Goal: Task Accomplishment & Management: Manage account settings

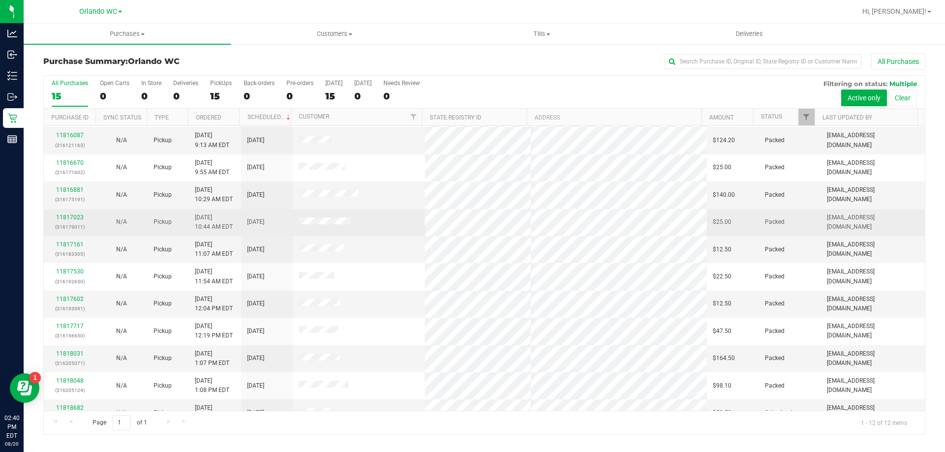
scroll to position [42, 0]
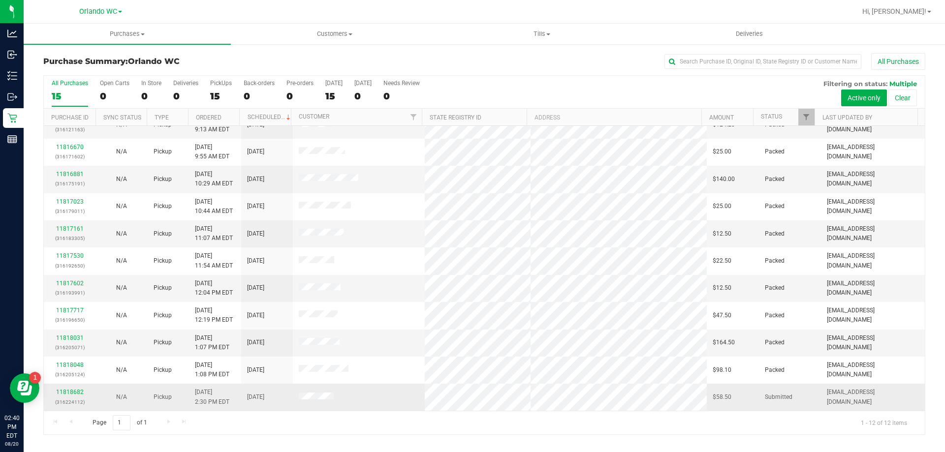
click at [60, 387] on td "11818682 (316224112)" at bounding box center [70, 397] width 52 height 27
click at [62, 394] on link "11818682" at bounding box center [70, 392] width 28 height 7
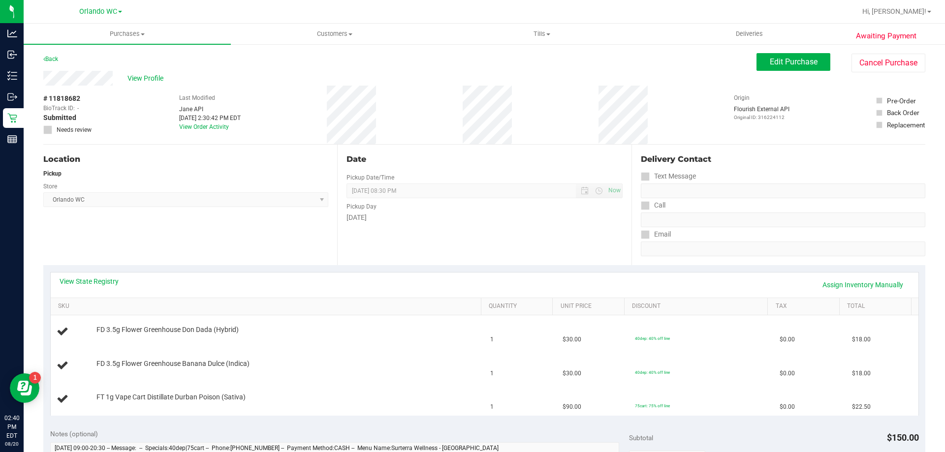
click at [104, 274] on div "View State Registry Assign Inventory Manually" at bounding box center [485, 285] width 868 height 25
click at [100, 277] on link "View State Registry" at bounding box center [89, 282] width 59 height 10
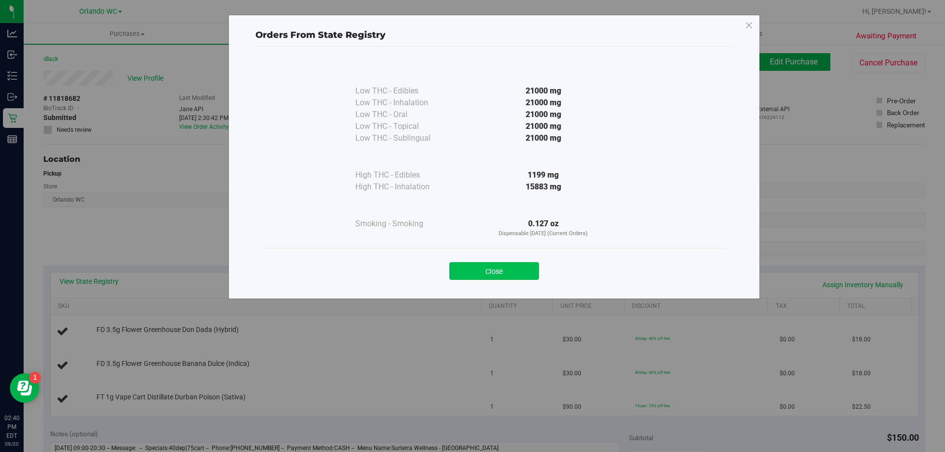
click at [508, 268] on button "Close" at bounding box center [494, 271] width 90 height 18
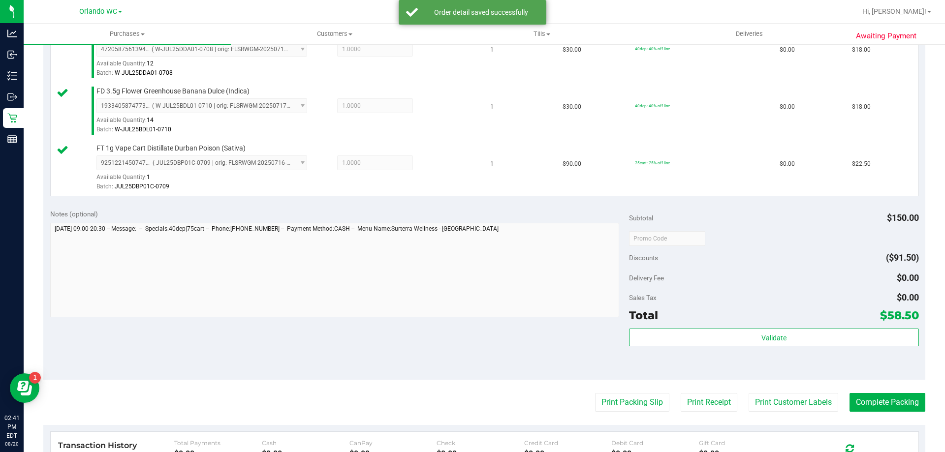
scroll to position [295, 0]
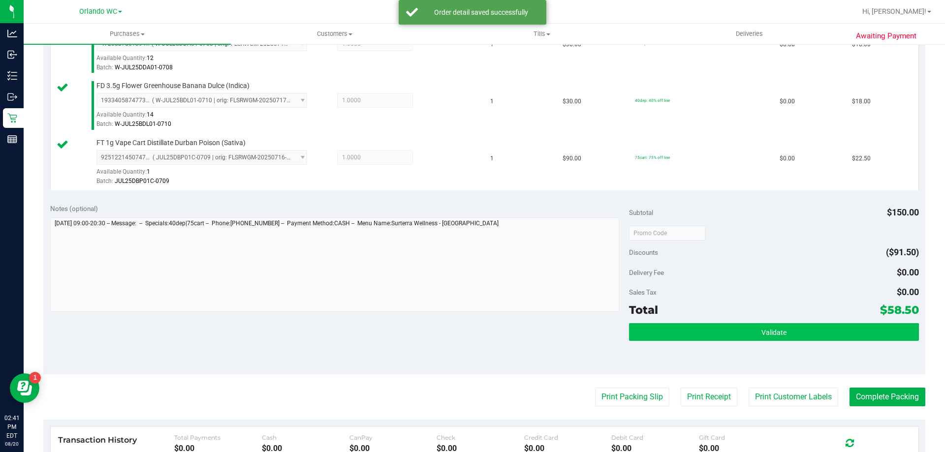
drag, startPoint x: 778, startPoint y: 321, endPoint x: 777, endPoint y: 329, distance: 7.4
click at [778, 322] on div "Subtotal $150.00 Discounts ($91.50) Delivery Fee $0.00 Sales Tax $0.00 Total $5…" at bounding box center [773, 286] width 289 height 164
click at [775, 333] on span "Validate" at bounding box center [774, 333] width 25 height 8
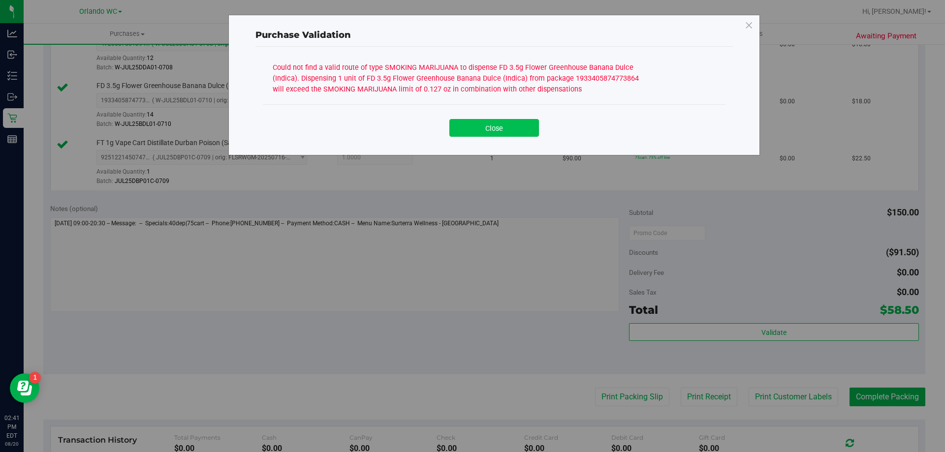
click at [508, 122] on button "Close" at bounding box center [494, 128] width 90 height 18
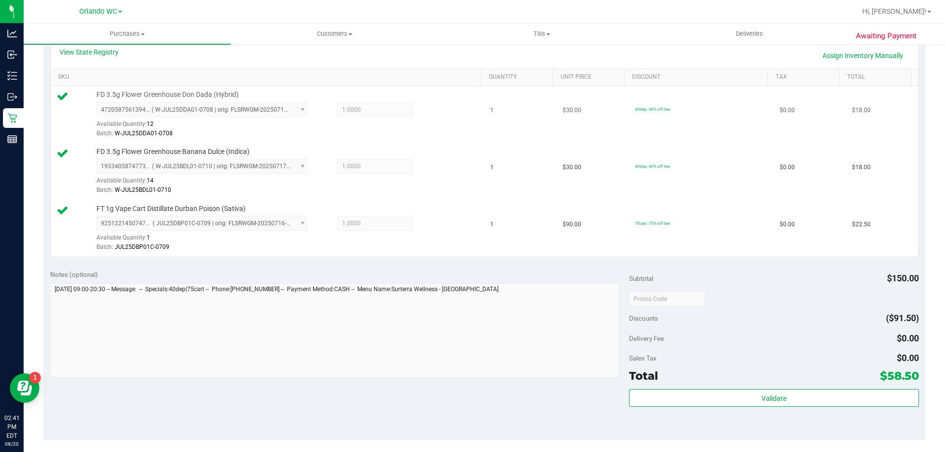
scroll to position [148, 0]
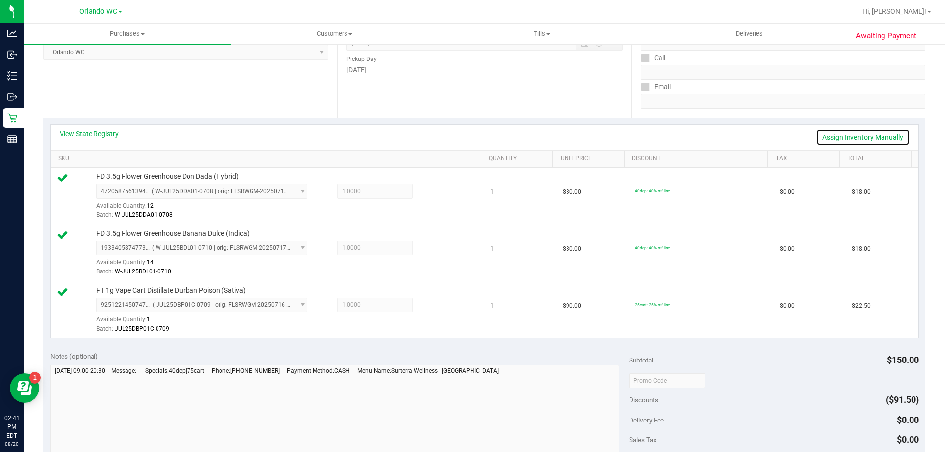
click at [834, 132] on link "Assign Inventory Manually" at bounding box center [863, 137] width 94 height 17
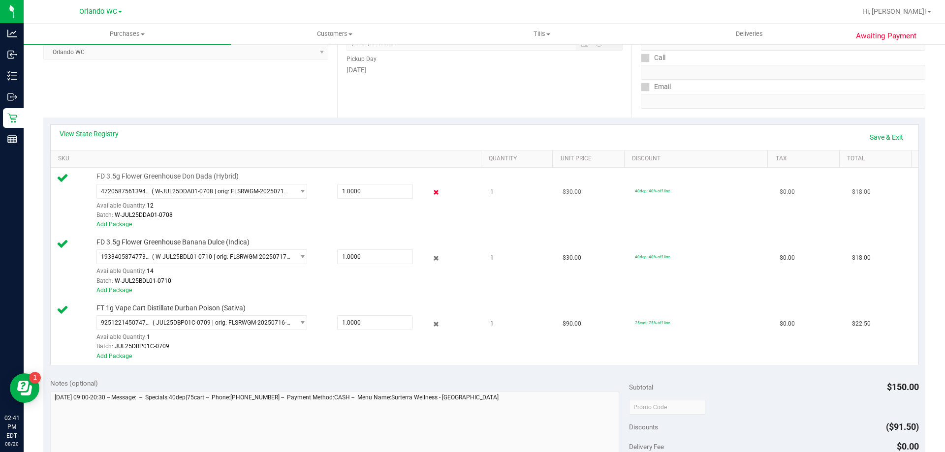
click at [431, 190] on icon at bounding box center [436, 192] width 10 height 11
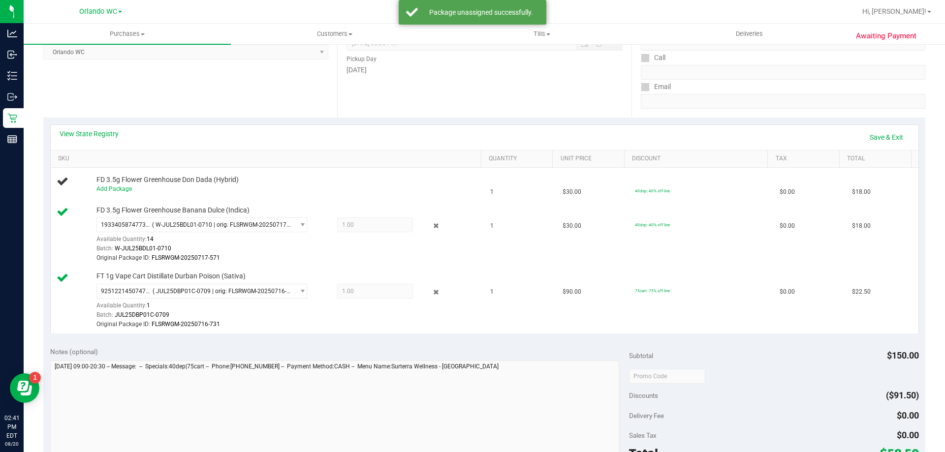
click at [431, 223] on icon at bounding box center [436, 226] width 10 height 11
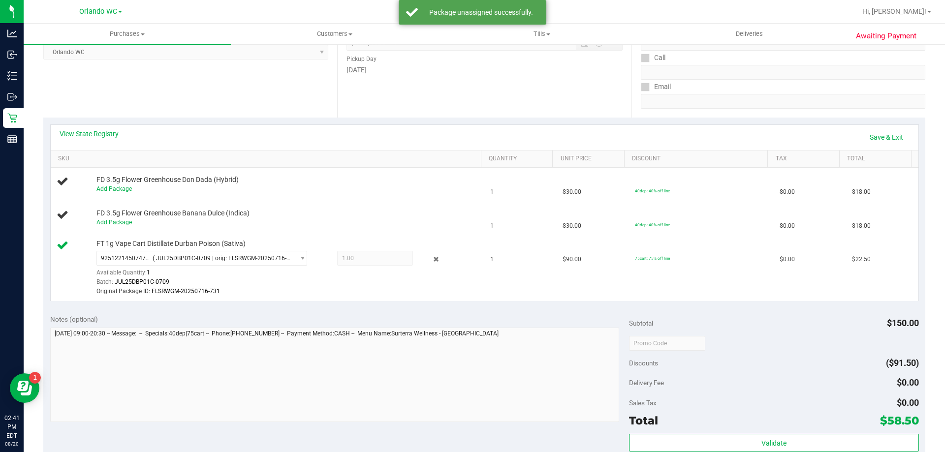
click at [431, 261] on icon at bounding box center [436, 259] width 10 height 11
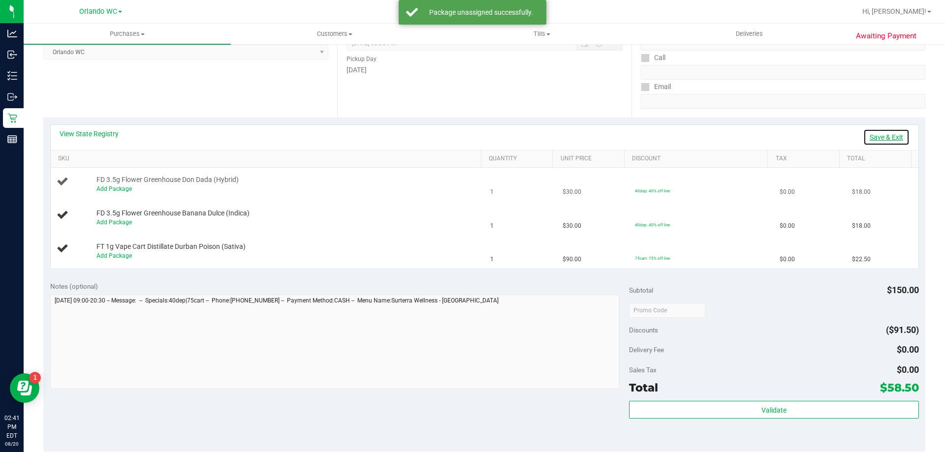
drag, startPoint x: 895, startPoint y: 140, endPoint x: 848, endPoint y: 168, distance: 55.2
click at [895, 140] on link "Save & Exit" at bounding box center [886, 137] width 46 height 17
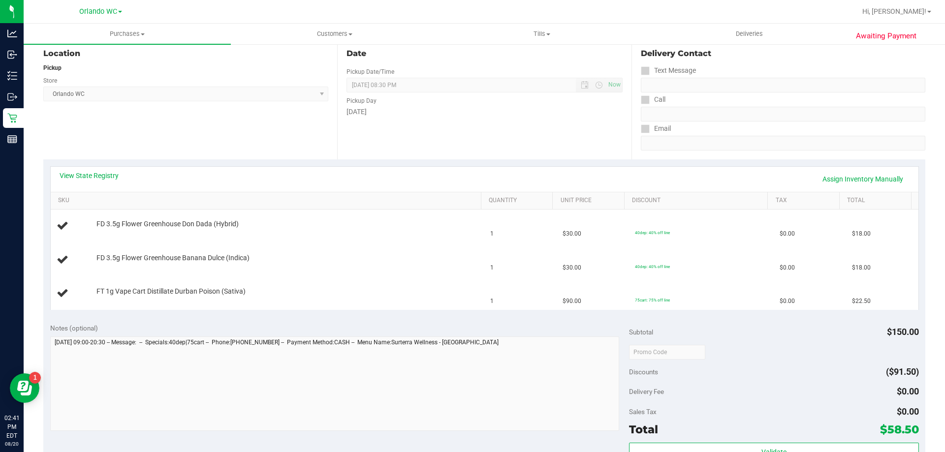
scroll to position [0, 0]
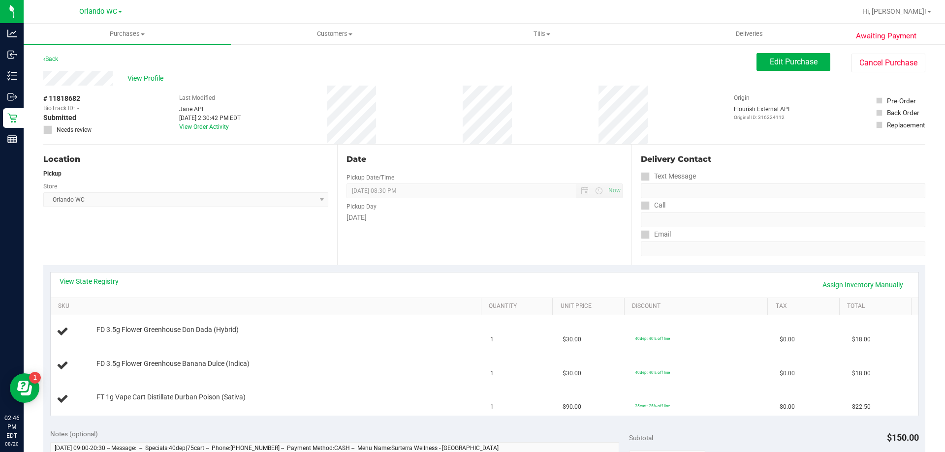
click at [66, 95] on span "# 11818682" at bounding box center [61, 99] width 37 height 10
copy span "11818682"
click at [139, 71] on div "View Profile" at bounding box center [399, 78] width 713 height 15
click at [139, 77] on span "View Profile" at bounding box center [147, 78] width 39 height 10
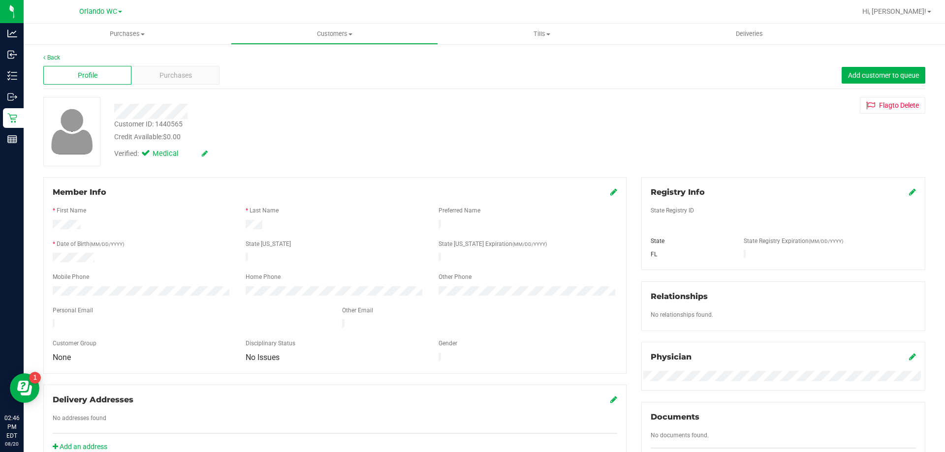
click at [168, 124] on div "Customer ID: 1440565" at bounding box center [148, 124] width 68 height 10
click at [169, 124] on div "Customer ID: 1440565" at bounding box center [148, 124] width 68 height 10
copy div "1440565"
click at [163, 91] on div "Back Profile Purchases Add customer to queue Customer ID: 1440565 Credit Availa…" at bounding box center [484, 367] width 882 height 628
click at [170, 80] on span "Purchases" at bounding box center [176, 75] width 32 height 10
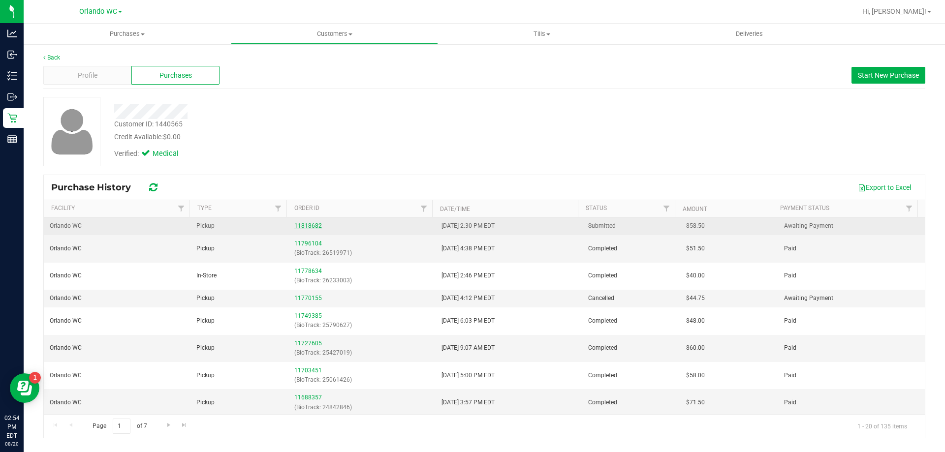
click at [298, 224] on link "11818682" at bounding box center [308, 226] width 28 height 7
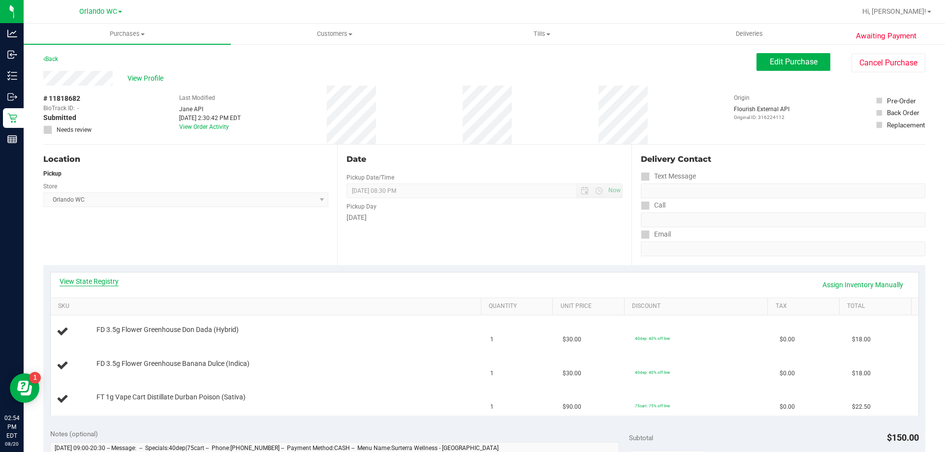
click at [115, 279] on link "View State Registry" at bounding box center [89, 282] width 59 height 10
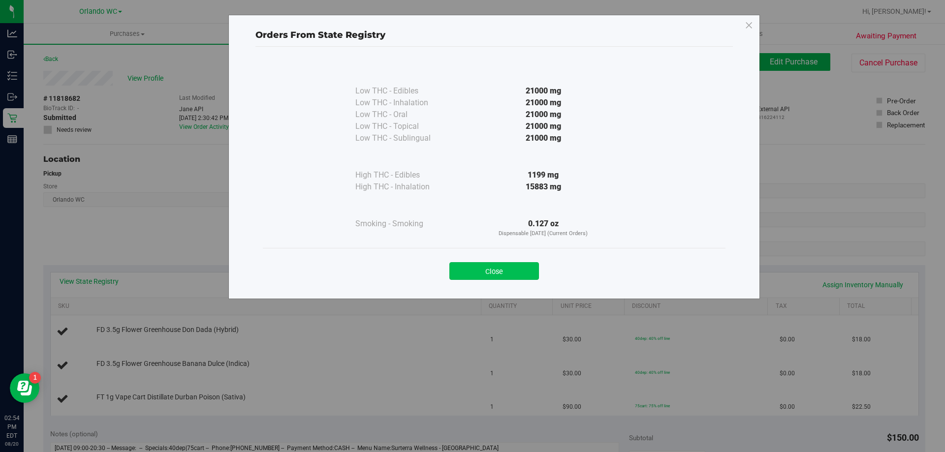
click at [518, 272] on button "Close" at bounding box center [494, 271] width 90 height 18
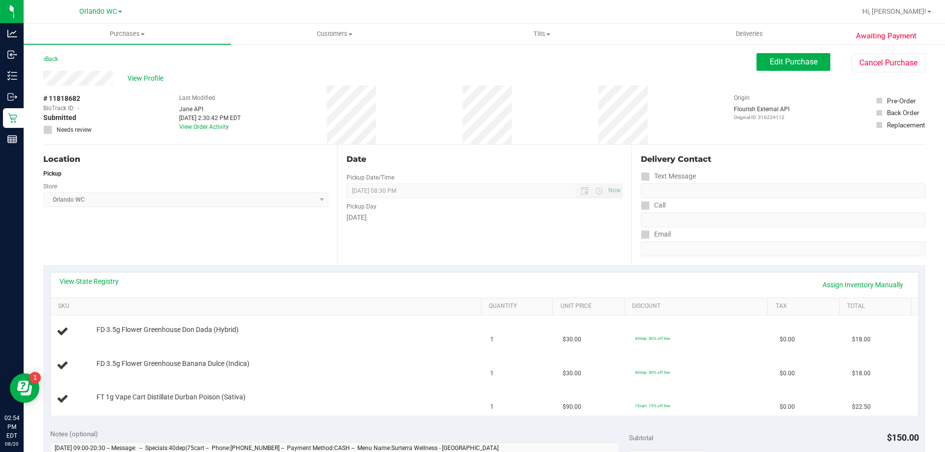
click at [258, 170] on div "Pickup" at bounding box center [185, 173] width 285 height 9
click at [804, 75] on div "View Profile # 11818682 BioTrack ID: - Submitted Needs review Last Modified [PE…" at bounding box center [484, 108] width 882 height 74
click at [792, 59] on span "Edit Purchase" at bounding box center [794, 61] width 48 height 9
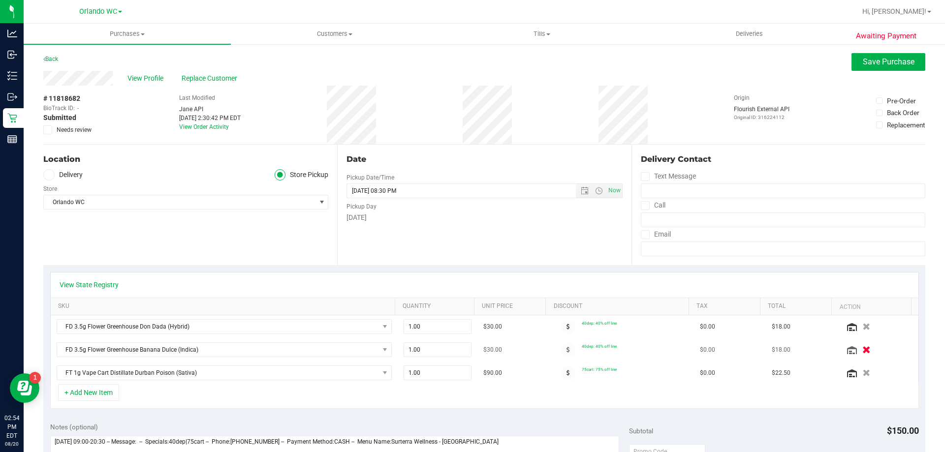
click at [863, 347] on icon "button" at bounding box center [867, 350] width 8 height 7
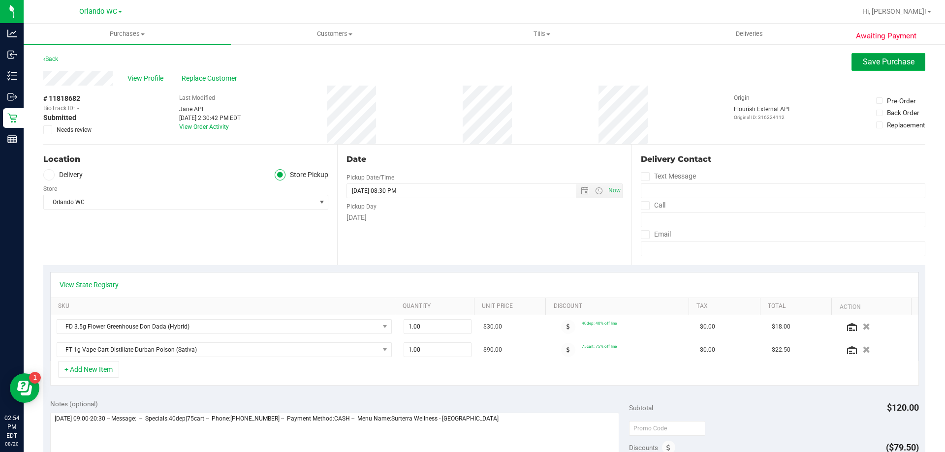
click at [879, 58] on span "Save Purchase" at bounding box center [889, 61] width 52 height 9
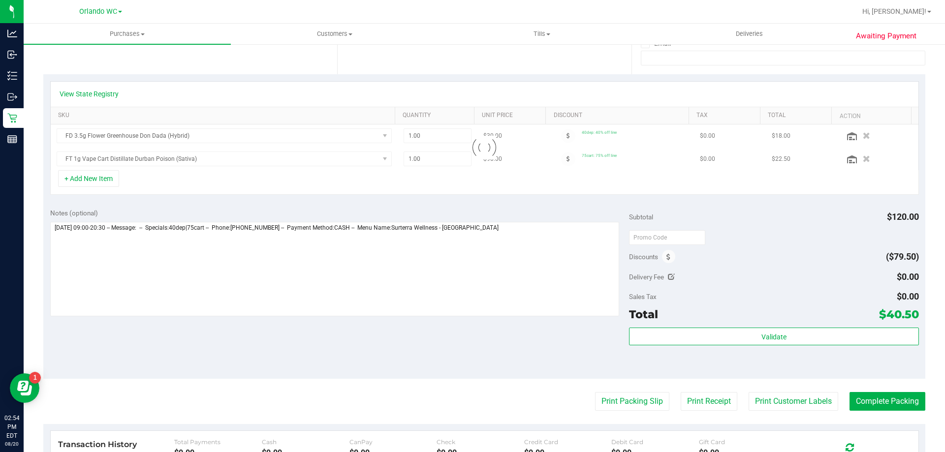
scroll to position [295, 0]
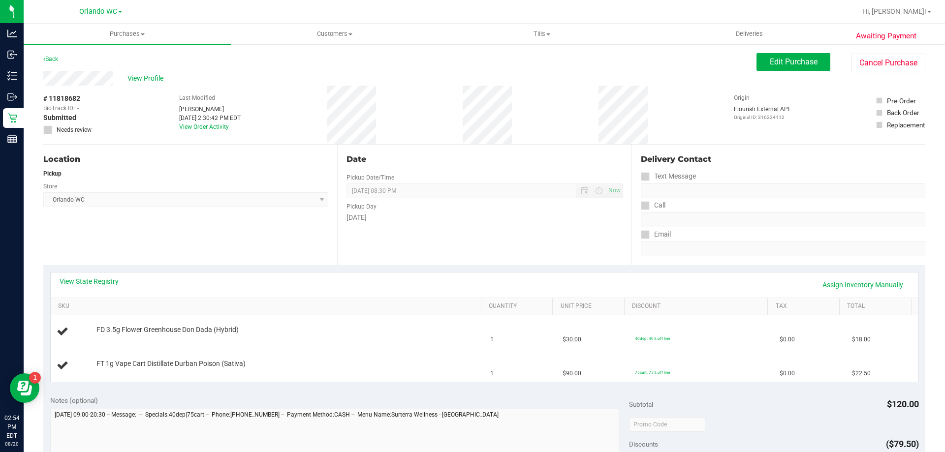
click at [315, 227] on div "Location Pickup Store [GEOGRAPHIC_DATA] WC Select Store [PERSON_NAME][GEOGRAPHI…" at bounding box center [190, 205] width 294 height 121
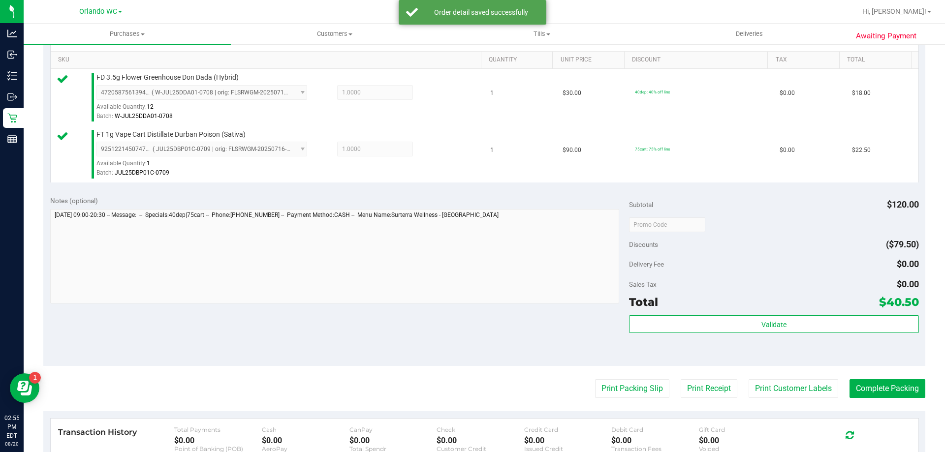
scroll to position [295, 0]
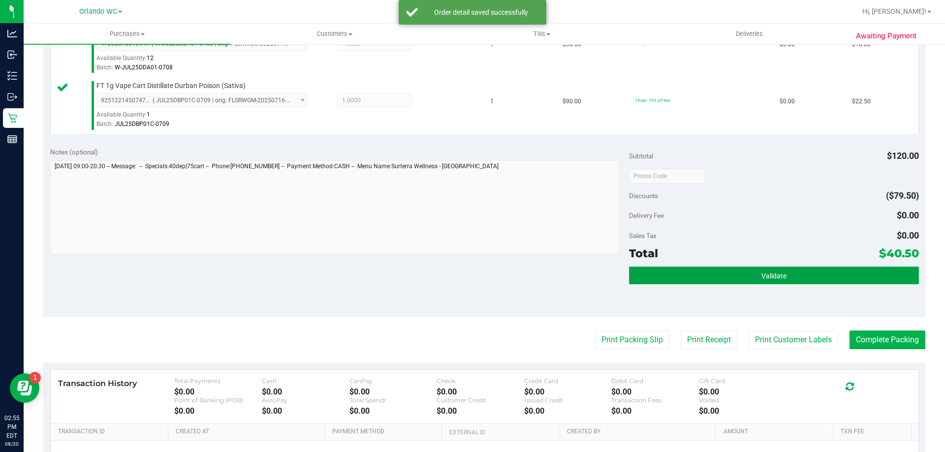
click at [778, 267] on button "Validate" at bounding box center [773, 276] width 289 height 18
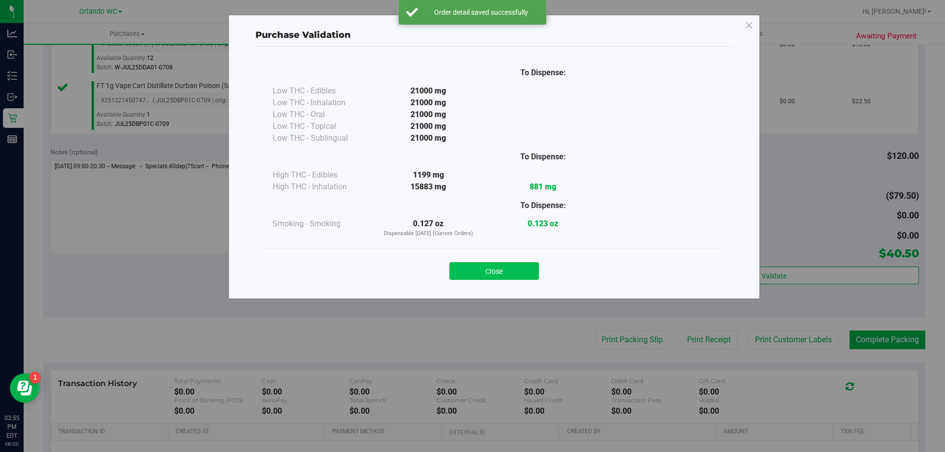
click at [502, 277] on button "Close" at bounding box center [494, 271] width 90 height 18
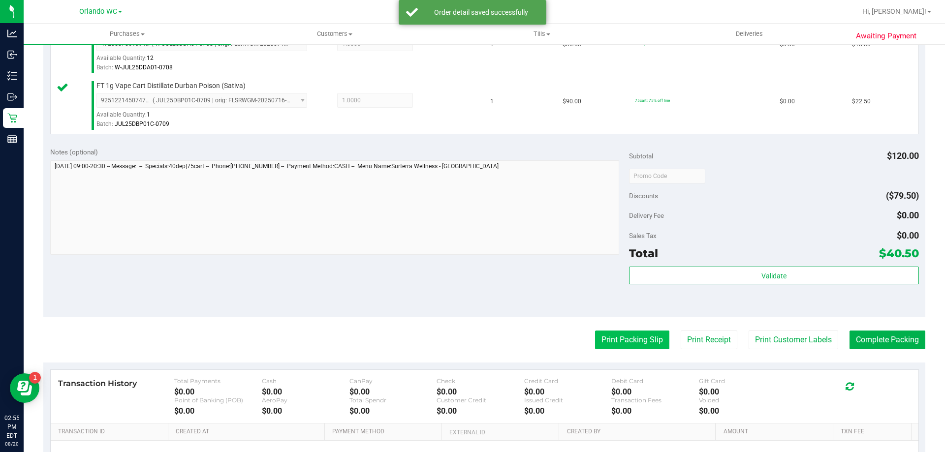
click at [607, 340] on button "Print Packing Slip" at bounding box center [632, 340] width 74 height 19
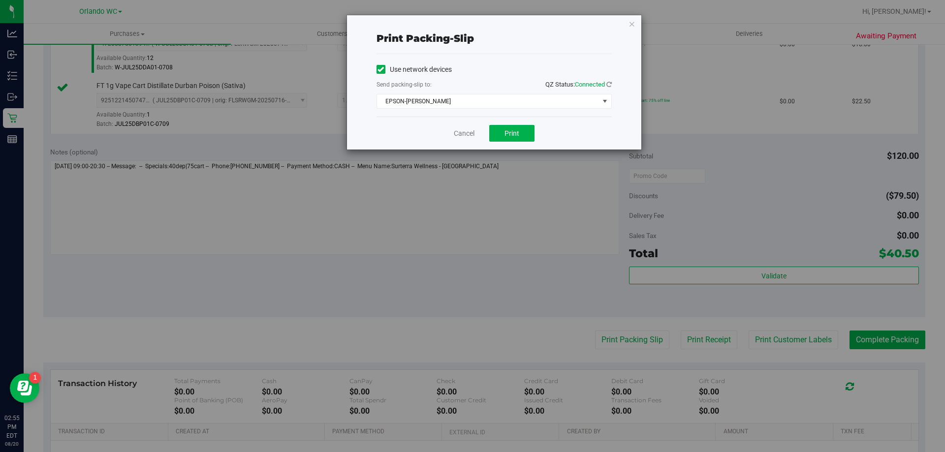
click at [511, 142] on div "Cancel Print" at bounding box center [494, 133] width 235 height 33
click at [511, 141] on button "Print" at bounding box center [511, 133] width 45 height 17
click at [455, 134] on link "Cancel" at bounding box center [464, 133] width 21 height 10
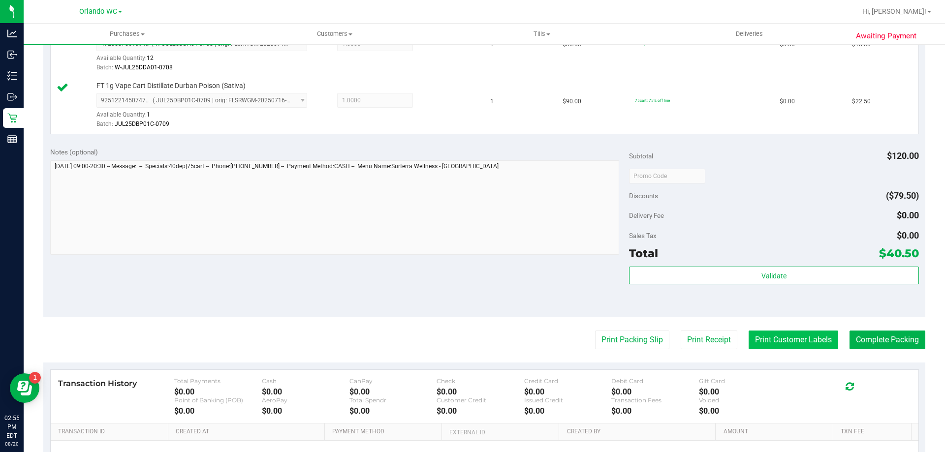
click at [791, 342] on button "Print Customer Labels" at bounding box center [794, 340] width 90 height 19
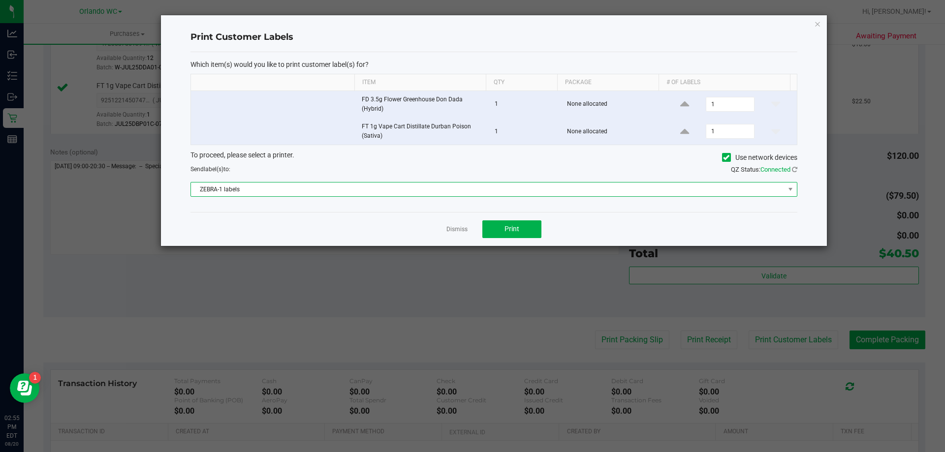
click at [518, 195] on span "ZEBRA-1 labels" at bounding box center [488, 190] width 594 height 14
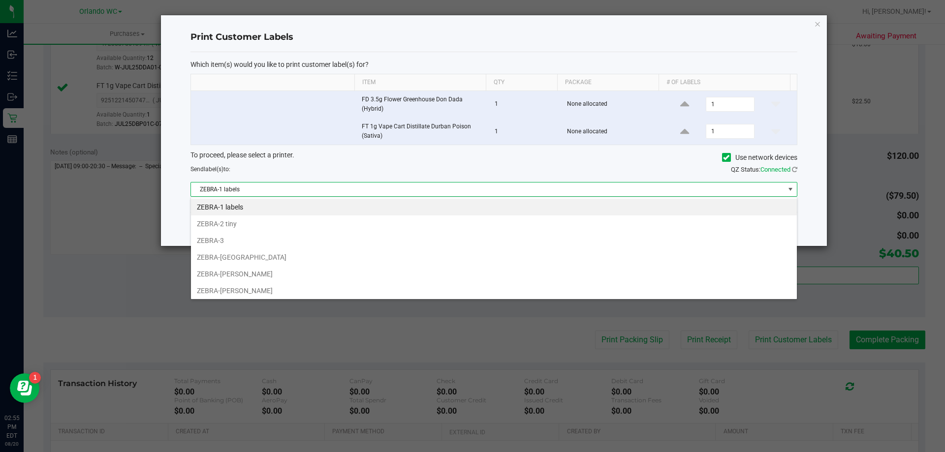
scroll to position [15, 607]
click at [299, 296] on li "ZEBRA-[PERSON_NAME]" at bounding box center [494, 291] width 606 height 17
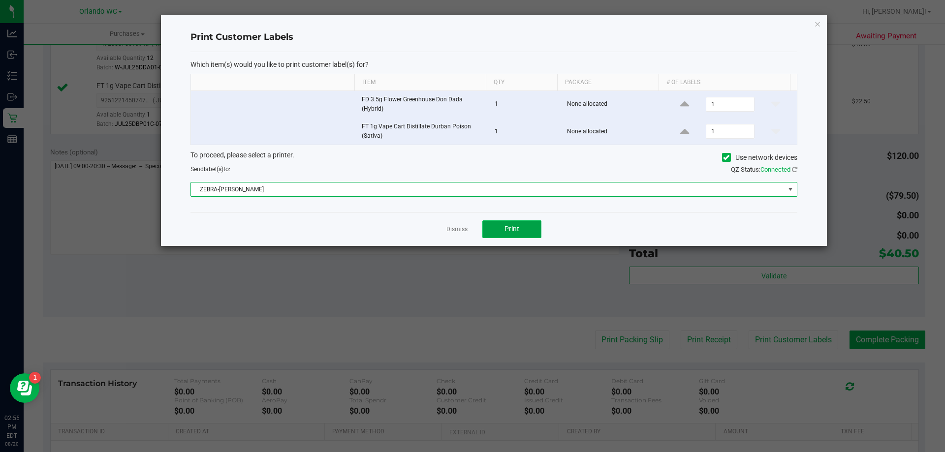
click at [541, 227] on button "Print" at bounding box center [511, 230] width 59 height 18
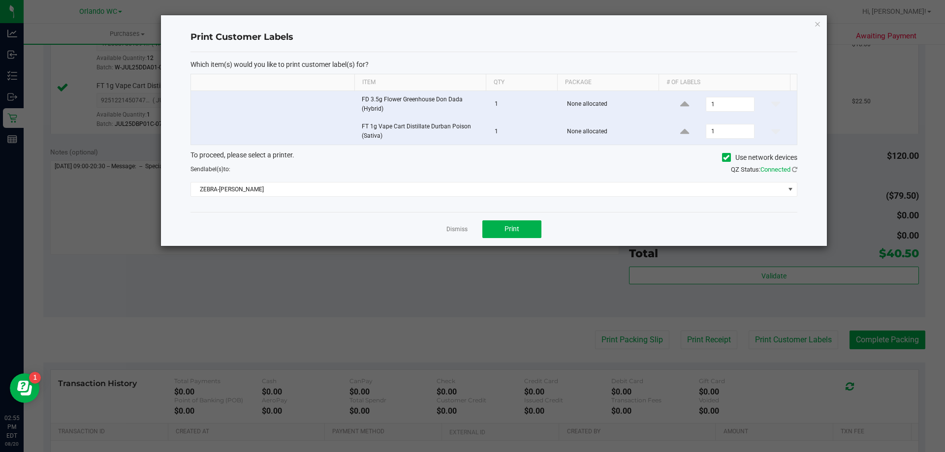
click at [450, 212] on div "Which item(s) would you like to print customer label(s) for? Item Qty Package #…" at bounding box center [494, 132] width 607 height 160
click at [452, 228] on link "Dismiss" at bounding box center [457, 229] width 21 height 8
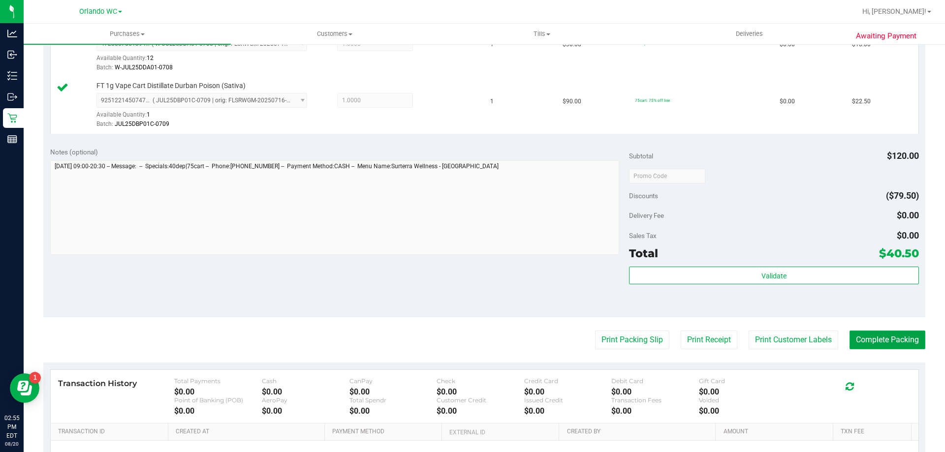
click at [886, 347] on button "Complete Packing" at bounding box center [888, 340] width 76 height 19
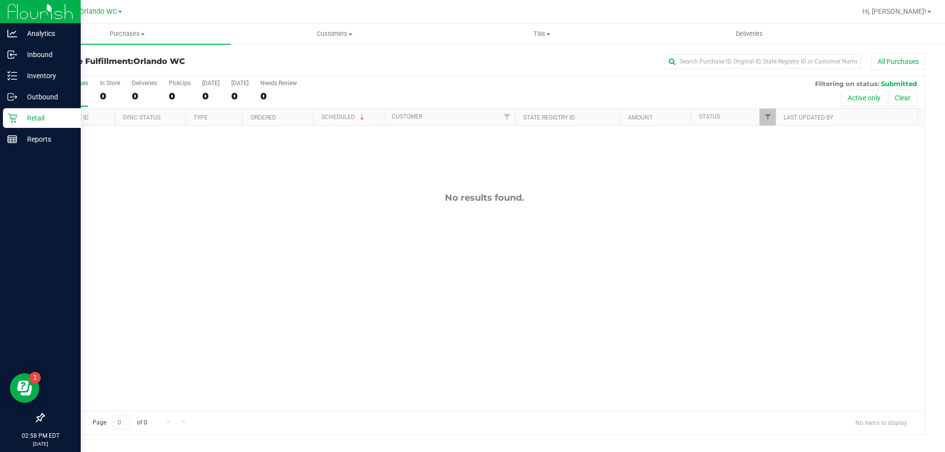
click at [1, 123] on link "Retail" at bounding box center [40, 118] width 81 height 21
